Goal: Transaction & Acquisition: Purchase product/service

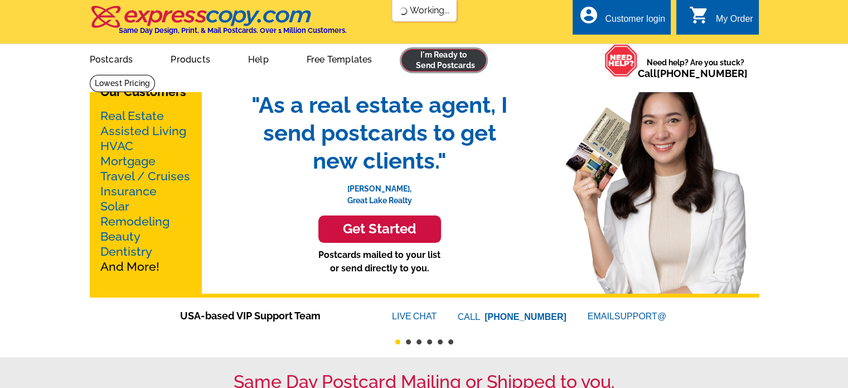
click at [451, 60] on link at bounding box center [444, 60] width 85 height 22
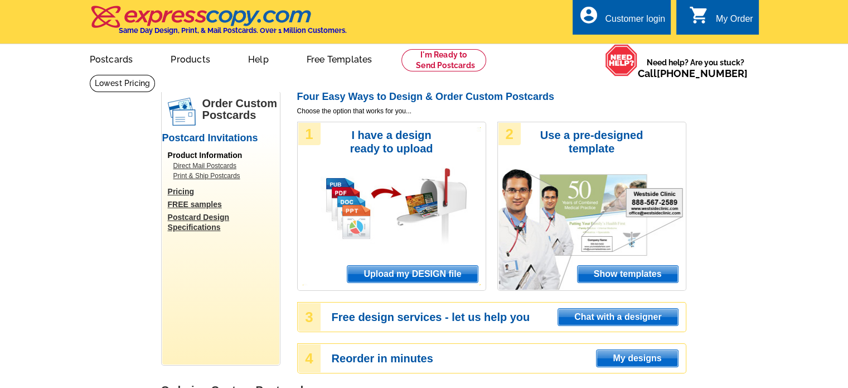
click at [639, 19] on div "Customer login" at bounding box center [635, 22] width 60 height 16
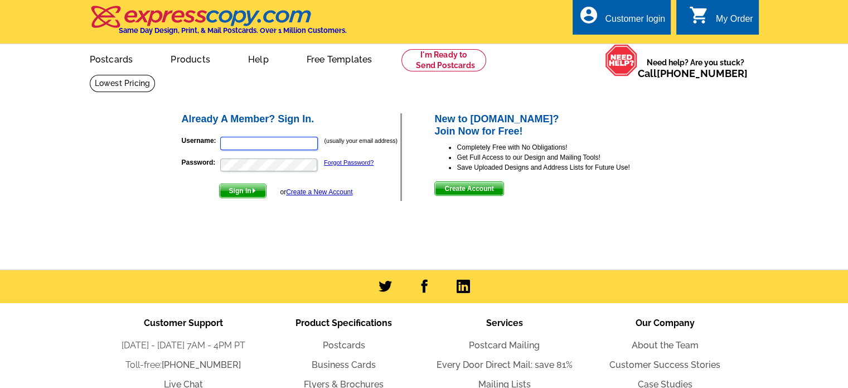
type input "[EMAIL_ADDRESS][DOMAIN_NAME]"
click at [237, 190] on span "Sign In" at bounding box center [243, 190] width 46 height 13
